Goal: Task Accomplishment & Management: Manage account settings

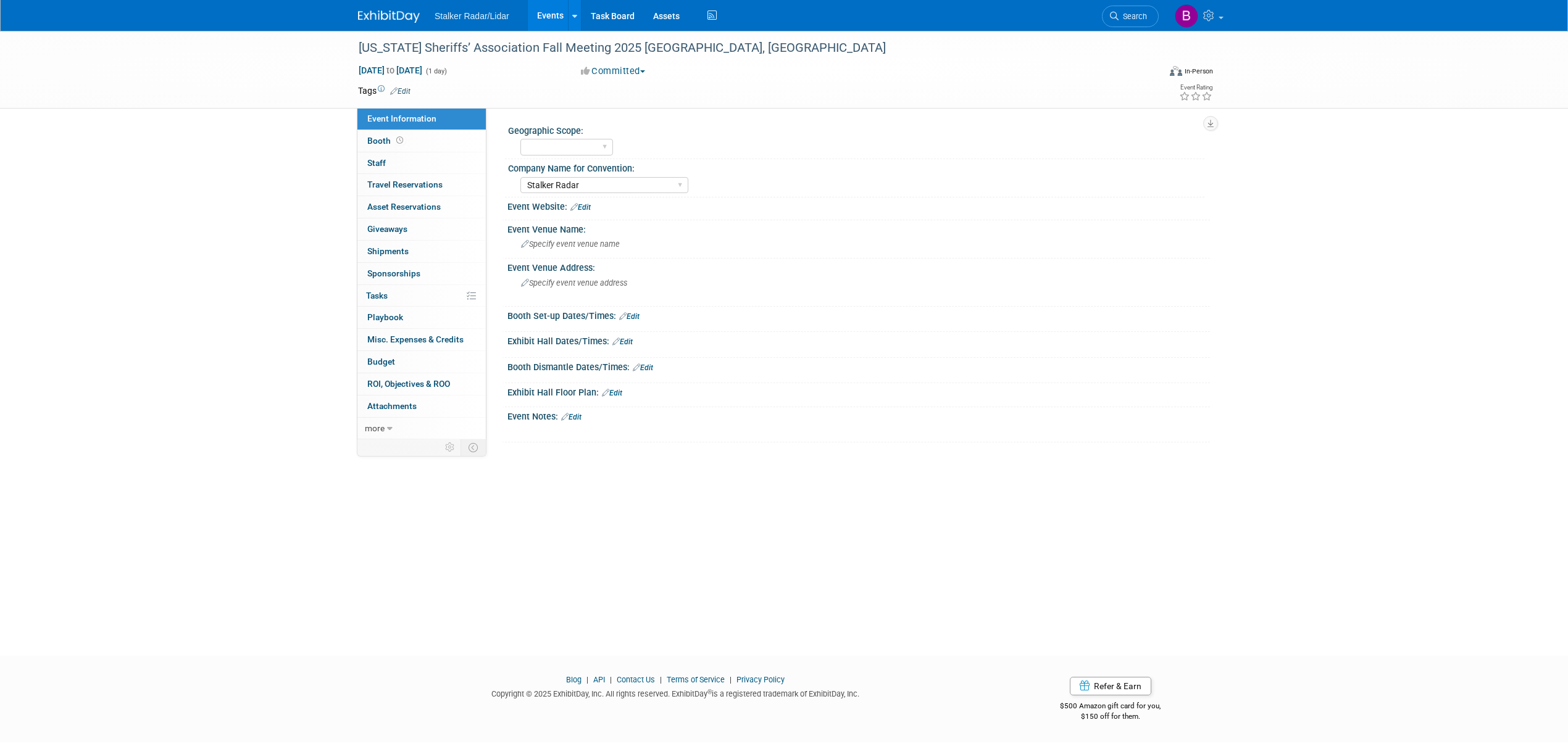
select select "Regional"
select select "Stalker Radar"
click at [1128, 15] on span "Search" at bounding box center [1133, 16] width 28 height 9
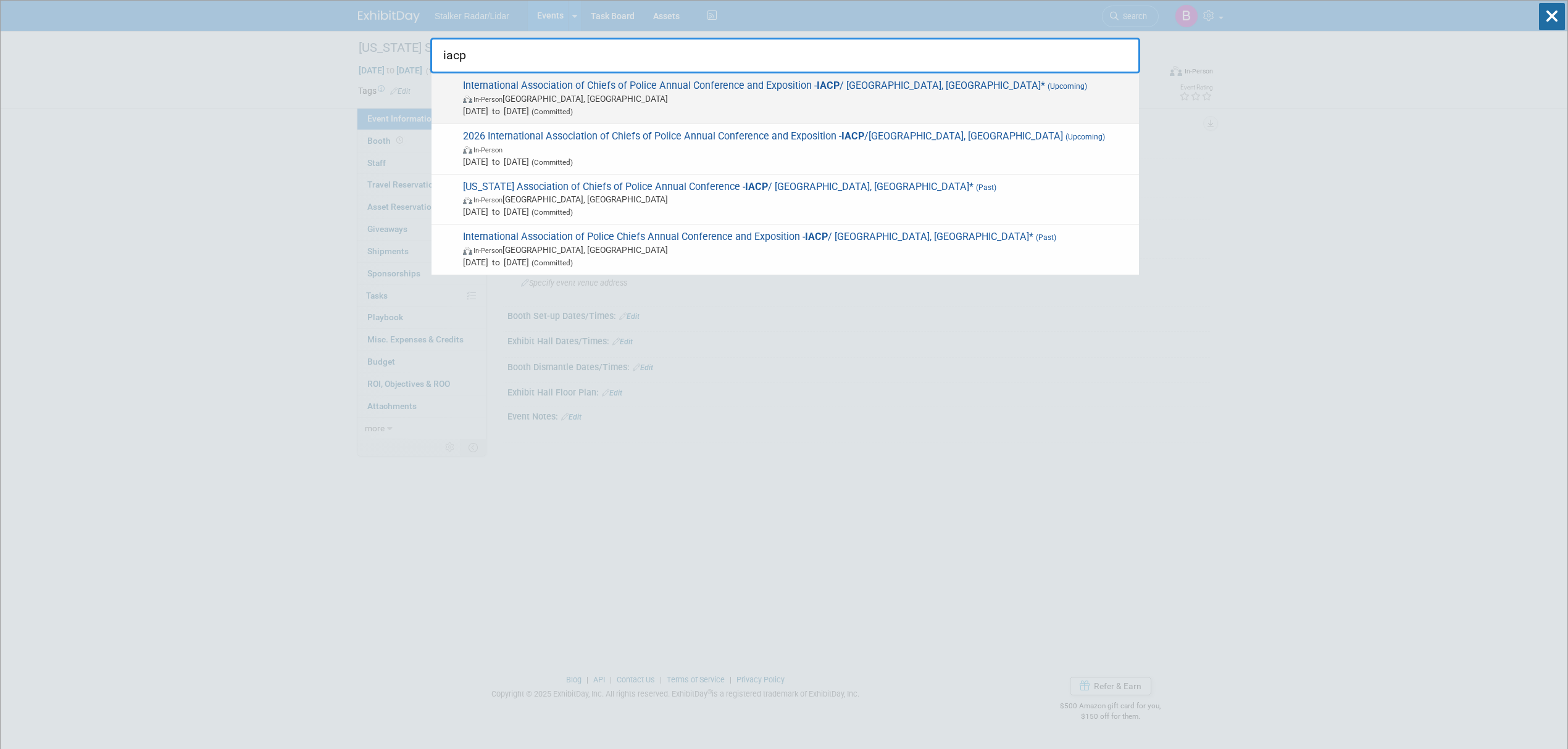
type input "iacp"
click at [597, 90] on span "International Association of Chiefs of Police Annual Conference and Exposition …" at bounding box center [796, 98] width 673 height 38
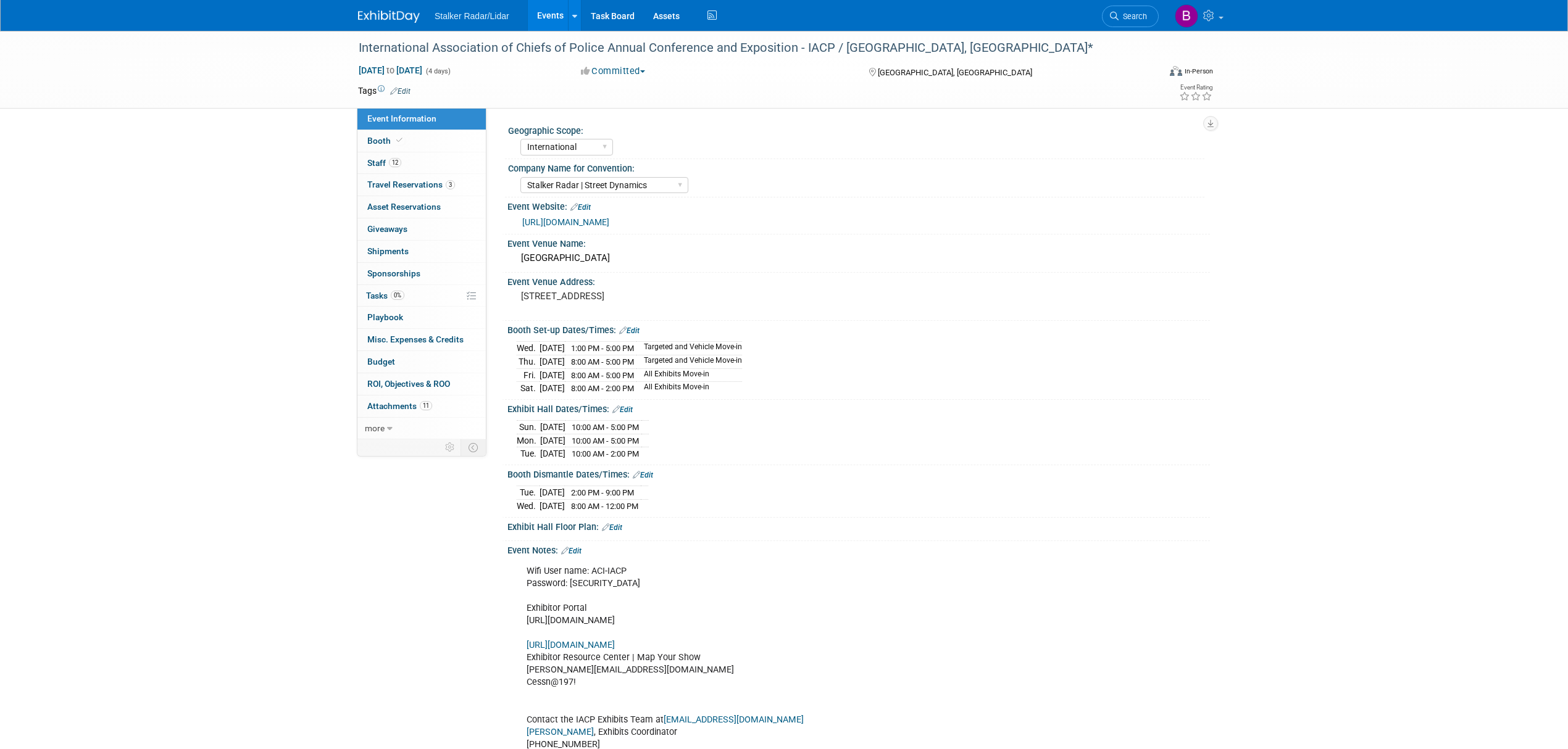
select select "International"
select select "Stalker Radar | Street Dynamics"
click at [398, 408] on span "Attachments 11" at bounding box center [400, 406] width 65 height 10
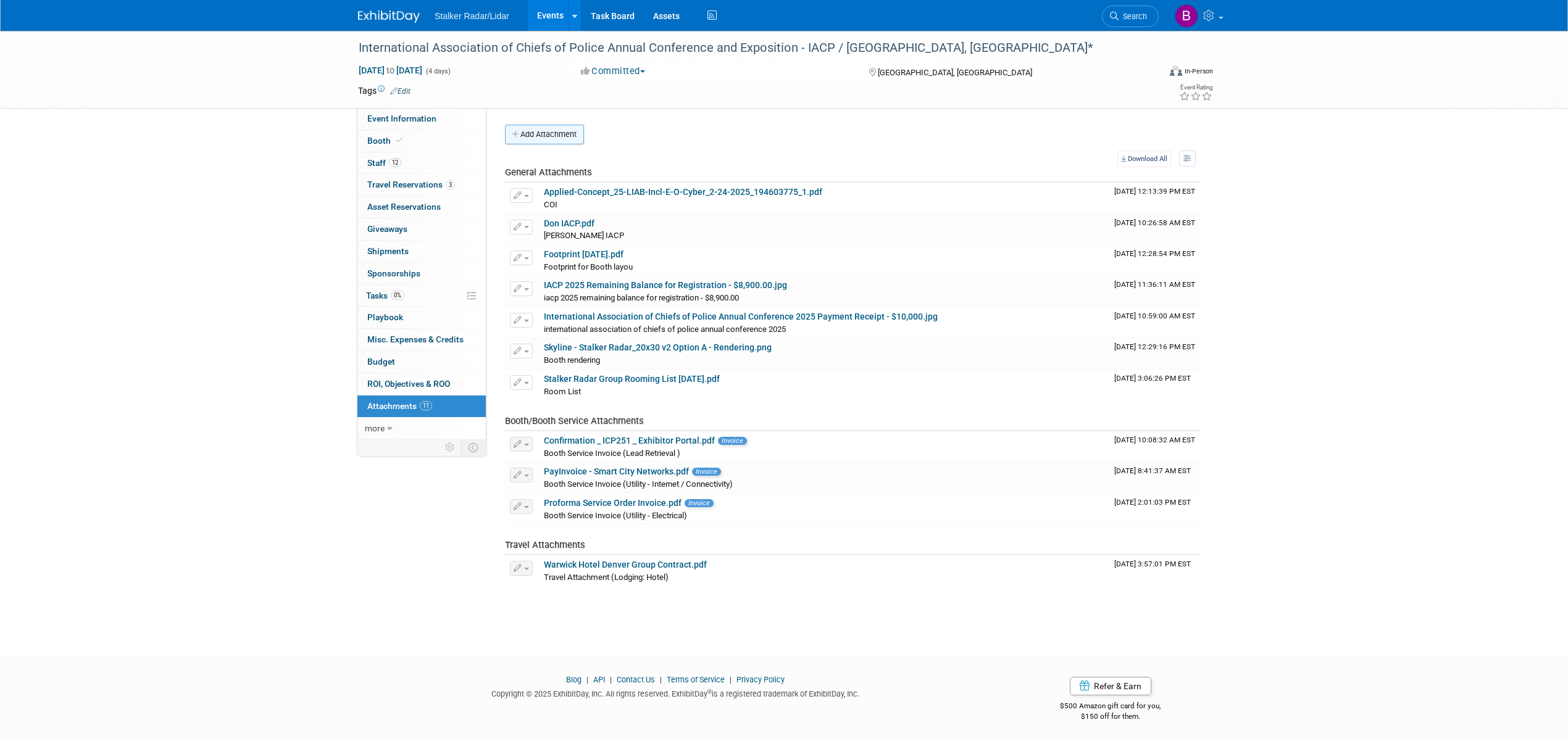
click at [538, 142] on button "Add Attachment" at bounding box center [545, 134] width 79 height 20
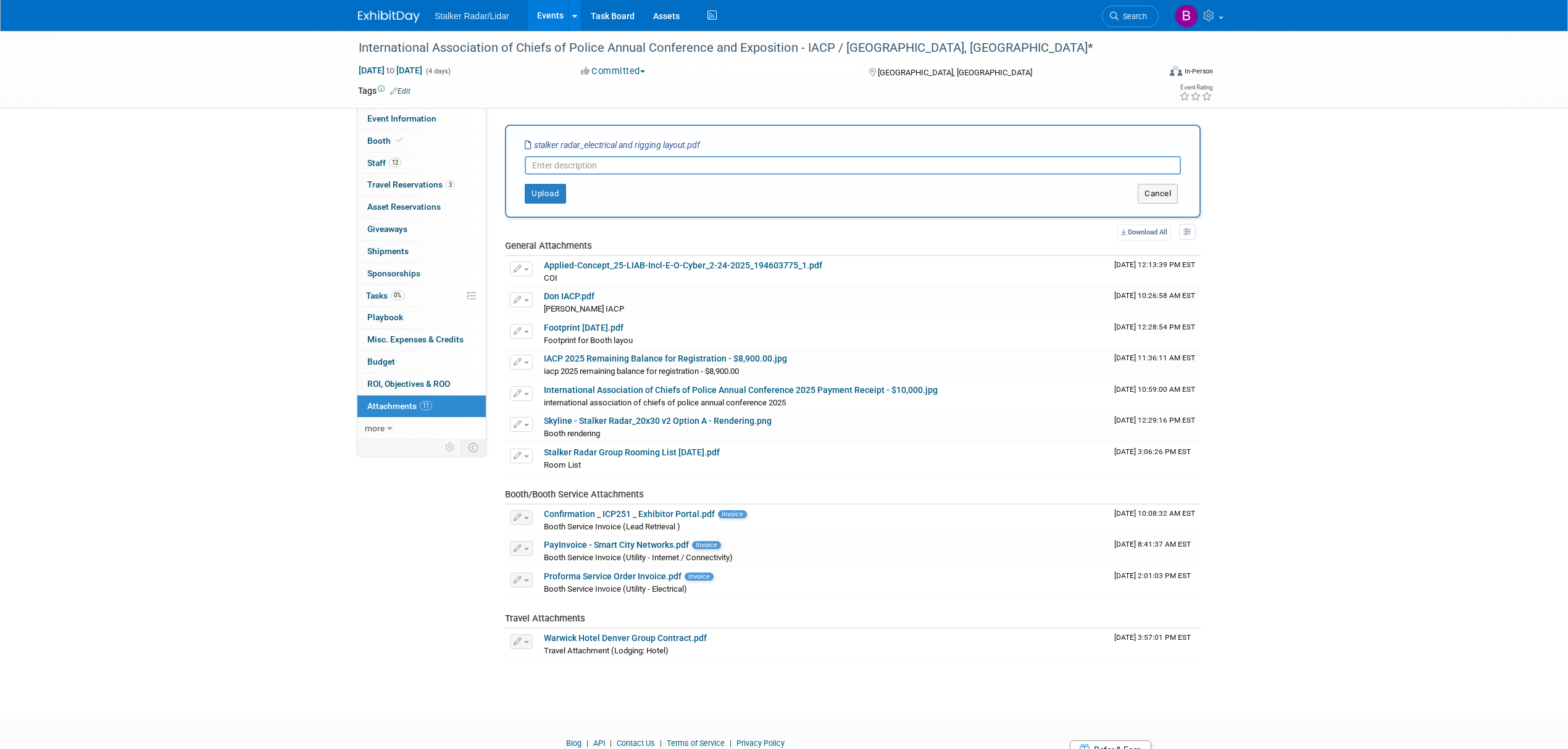
click at [556, 167] on input "text" at bounding box center [853, 165] width 657 height 18
click at [546, 193] on button "Upload" at bounding box center [546, 194] width 42 height 20
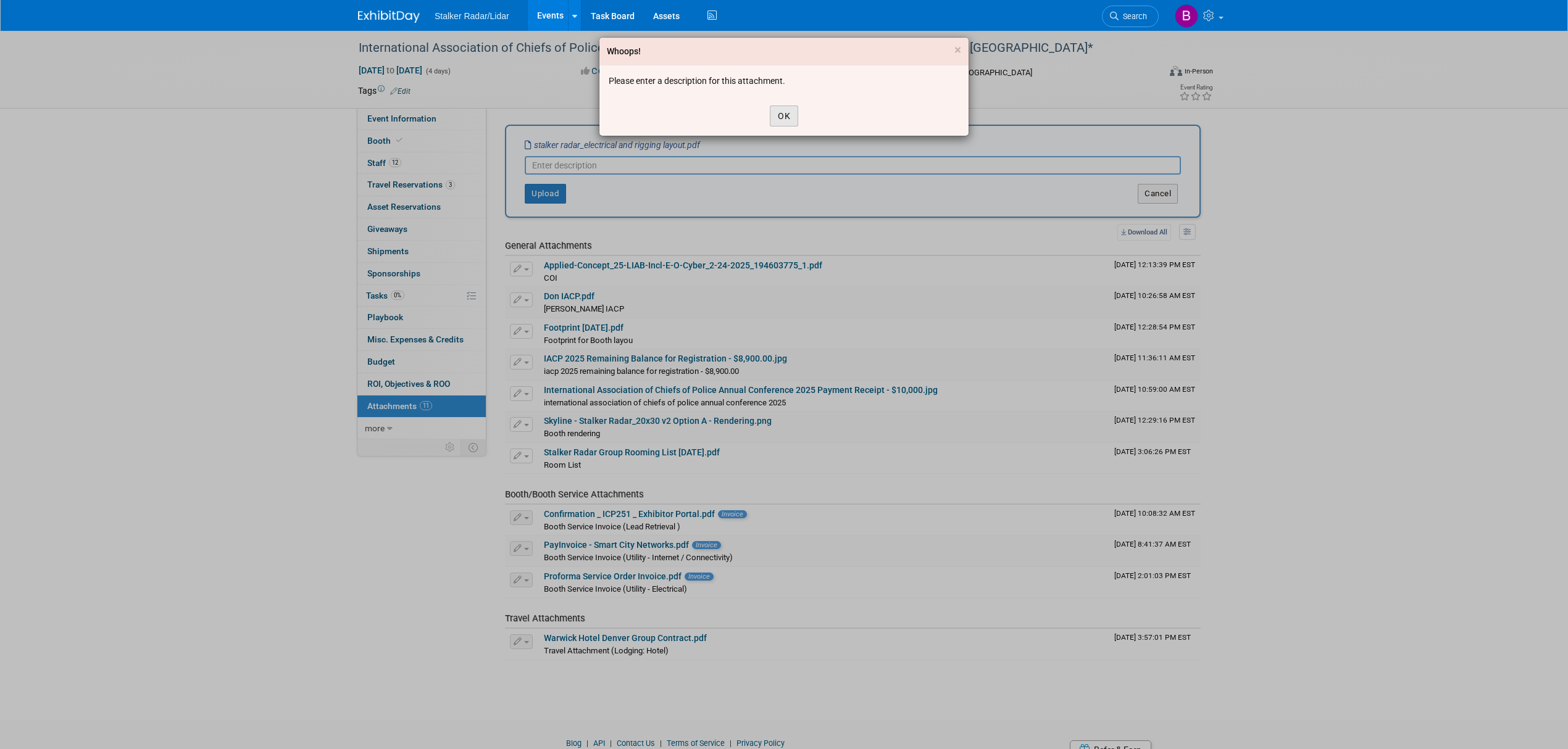
click at [787, 114] on button "OK" at bounding box center [784, 115] width 28 height 21
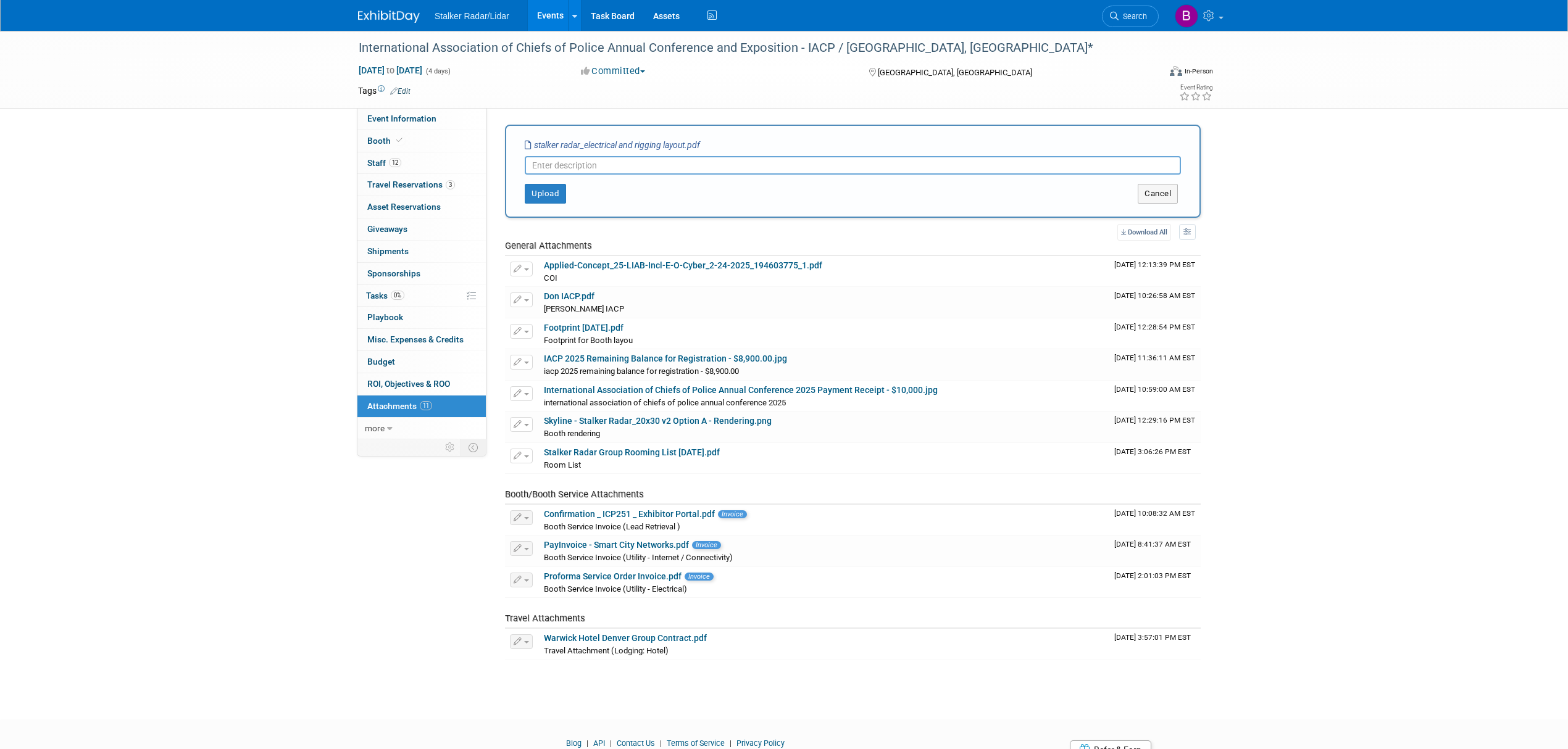
click at [571, 162] on input "text" at bounding box center [853, 165] width 657 height 18
type input "Rigging and Electrical"
click at [537, 191] on button "Upload" at bounding box center [546, 194] width 42 height 20
